Goal: Find specific page/section: Find specific page/section

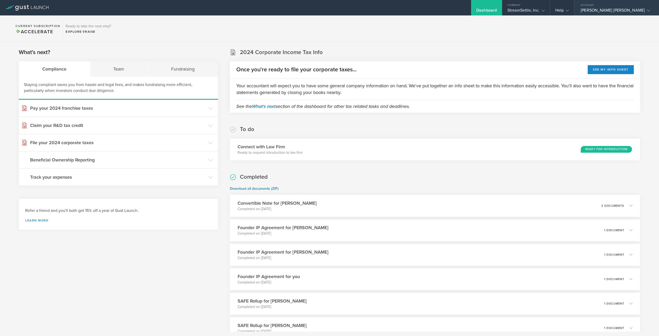
click at [630, 6] on div "Account" at bounding box center [616, 4] width 85 height 8
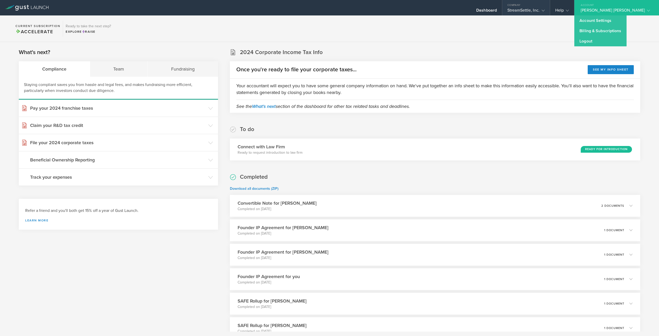
drag, startPoint x: 555, startPoint y: 9, endPoint x: 555, endPoint y: 13, distance: 3.9
click at [545, 9] on div "StreamSettle, Inc." at bounding box center [525, 12] width 37 height 8
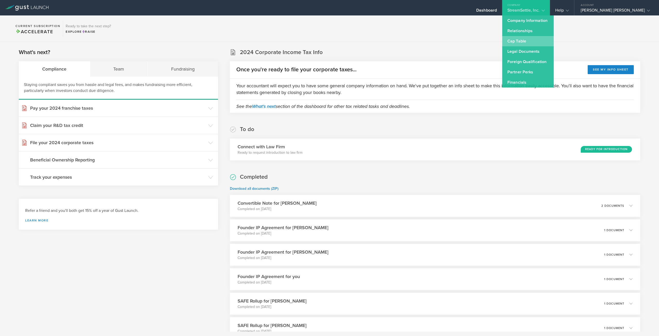
click at [550, 39] on link "Cap Table" at bounding box center [527, 41] width 51 height 10
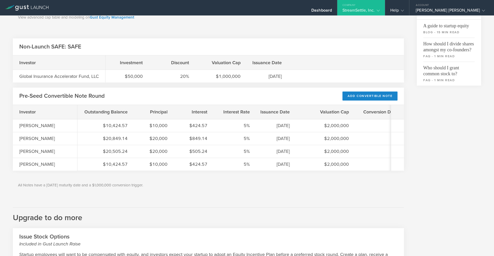
scroll to position [180, 0]
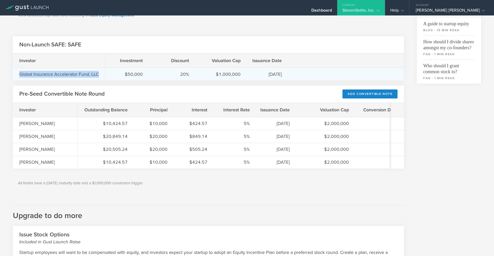
drag, startPoint x: 100, startPoint y: 74, endPoint x: 21, endPoint y: 76, distance: 79.8
click at [21, 76] on div "Global Insurance Accelerator Fund, LLC" at bounding box center [59, 73] width 92 height 13
copy div "Global Insurance Accelerator Fund, LLC"
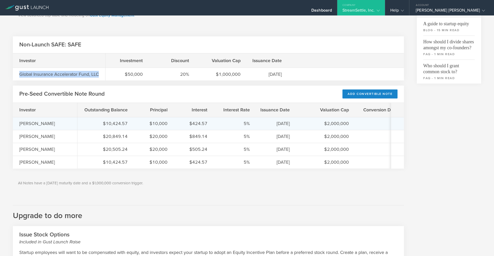
drag, startPoint x: 53, startPoint y: 124, endPoint x: 19, endPoint y: 125, distance: 33.5
click at [19, 125] on div "[PERSON_NAME]" at bounding box center [44, 123] width 51 height 7
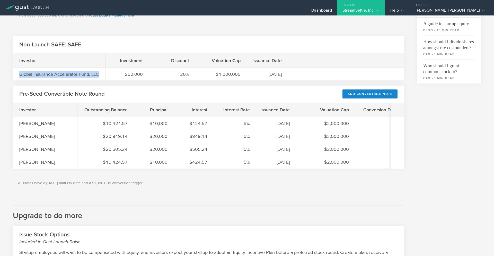
copy div "[PERSON_NAME]"
